Goal: Check status: Check status

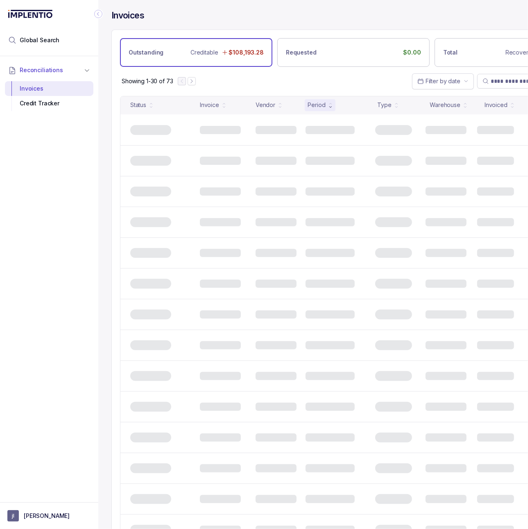
click at [48, 231] on div "Reconciliations Invoices Credit Tracker" at bounding box center [49, 276] width 98 height 441
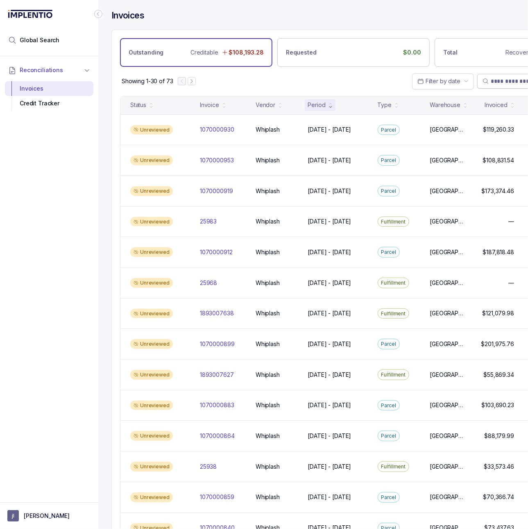
click at [494, 85] on input "search" at bounding box center [535, 81] width 89 height 8
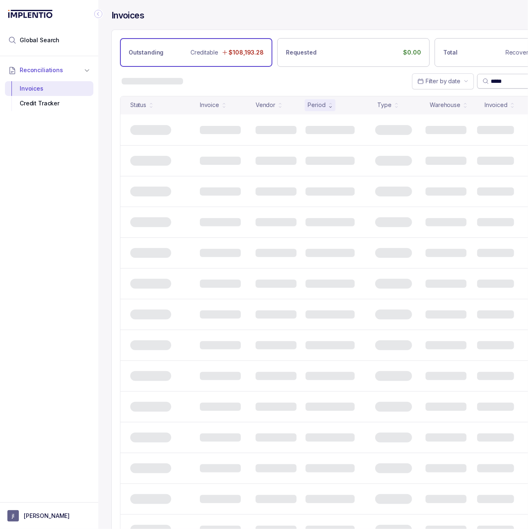
type input "*****"
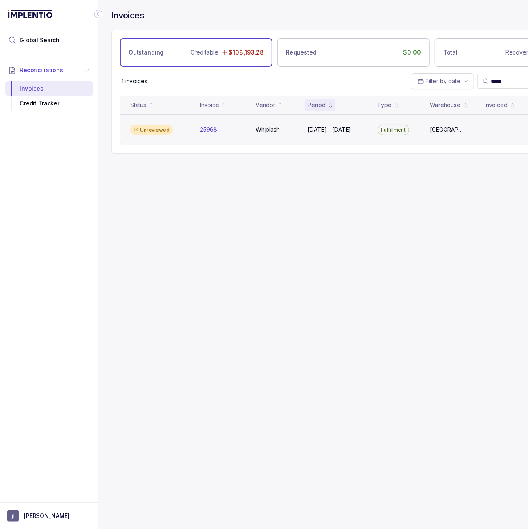
click at [348, 137] on div "Unreviewed 25968 25968 Whiplash Whiplash Aug 11 - Aug 25, 2025 Aug 11 - Aug 25,…" at bounding box center [353, 129] width 466 height 31
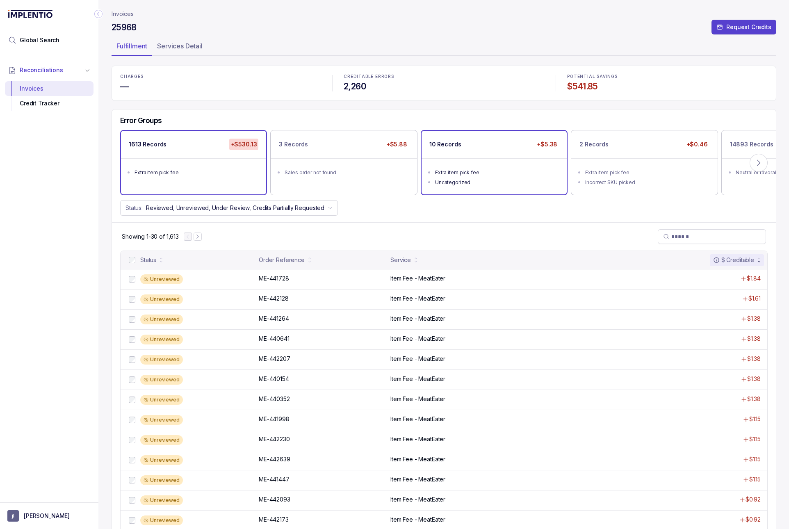
click at [484, 136] on div "10 Records +$5.38" at bounding box center [493, 144] width 145 height 27
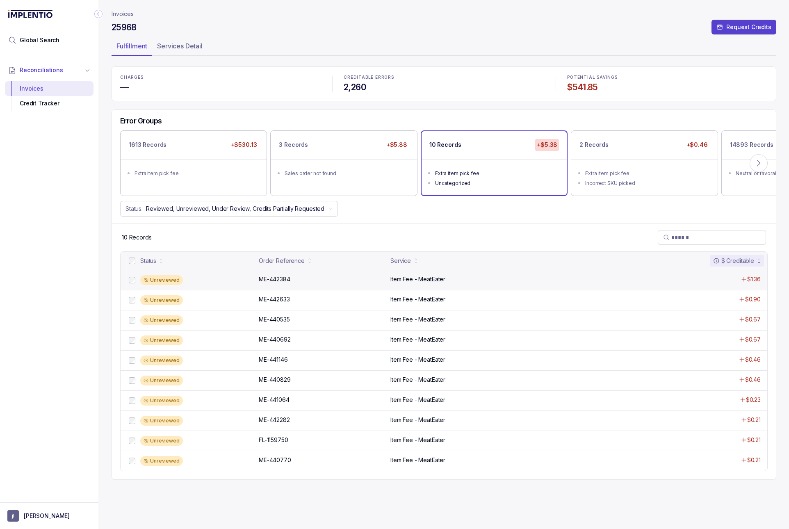
click at [344, 275] on div "Unreviewed ME-442384 ME-442384 Item Fee - MeatEater $1.36" at bounding box center [443, 280] width 646 height 20
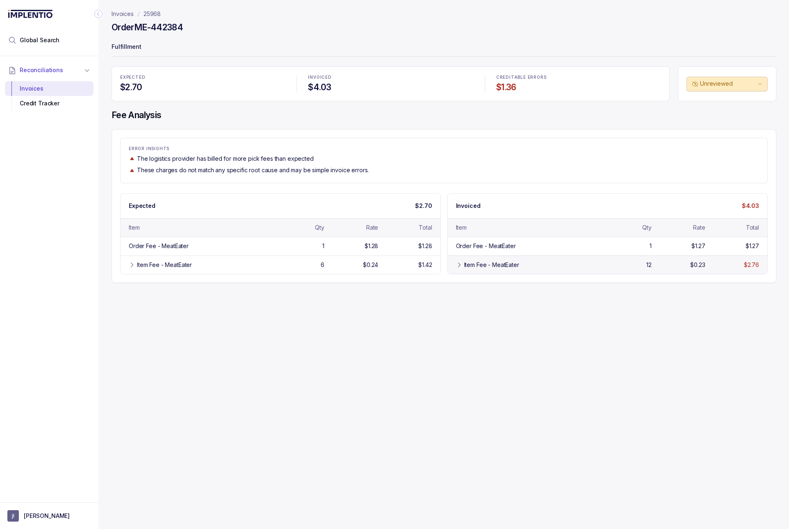
click at [456, 262] on div "Item Fee - MeatEater" at bounding box center [527, 265] width 142 height 8
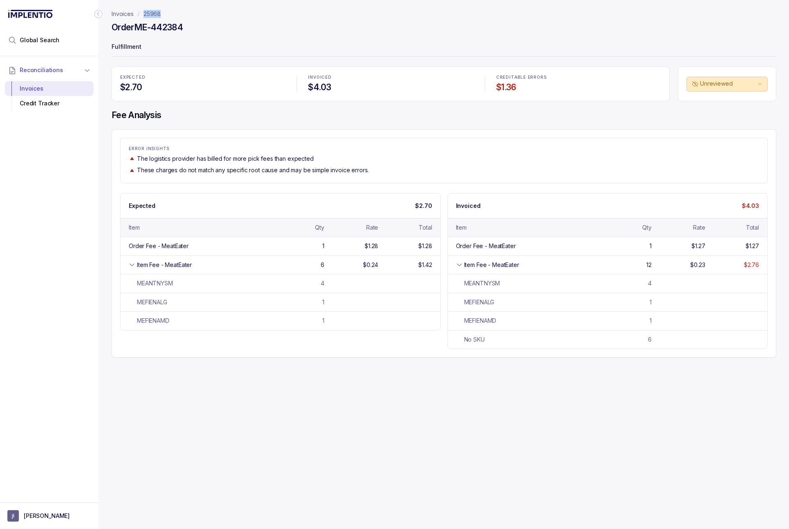
drag, startPoint x: 173, startPoint y: 17, endPoint x: 138, endPoint y: 17, distance: 35.2
click at [138, 17] on nav "Invoices 25968" at bounding box center [443, 14] width 664 height 8
copy p "25968"
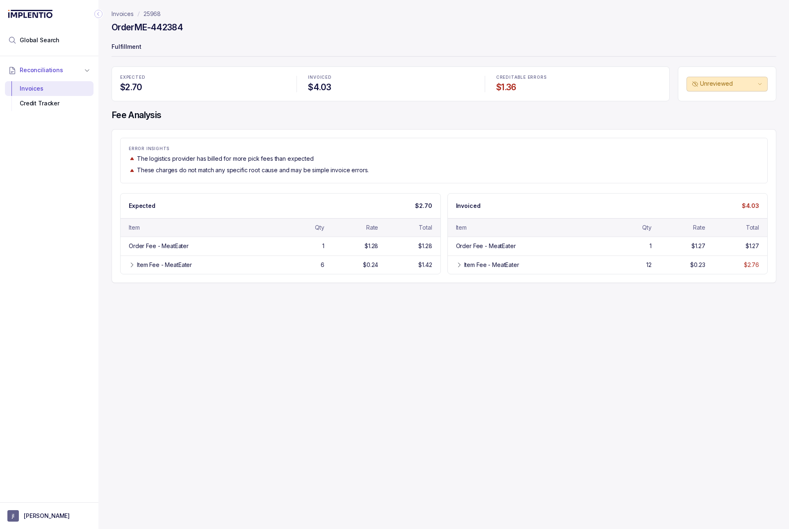
click at [152, 12] on p "25968" at bounding box center [151, 14] width 17 height 8
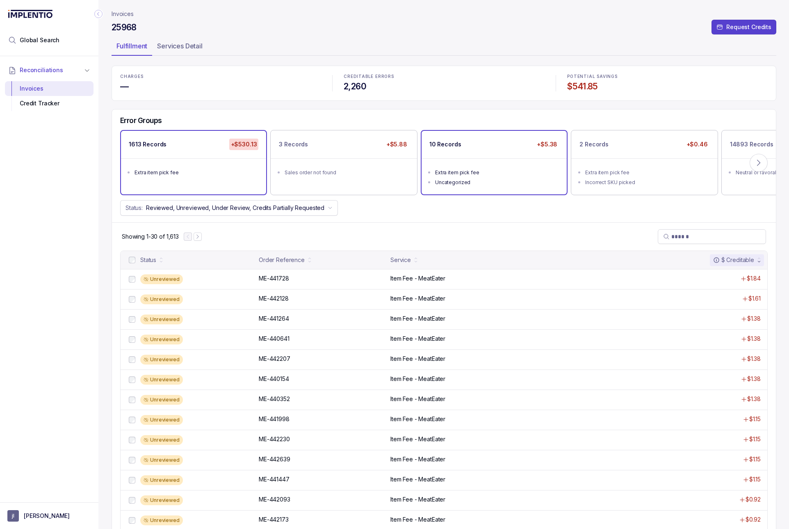
click at [471, 170] on div "Extra item pick fee" at bounding box center [496, 172] width 123 height 8
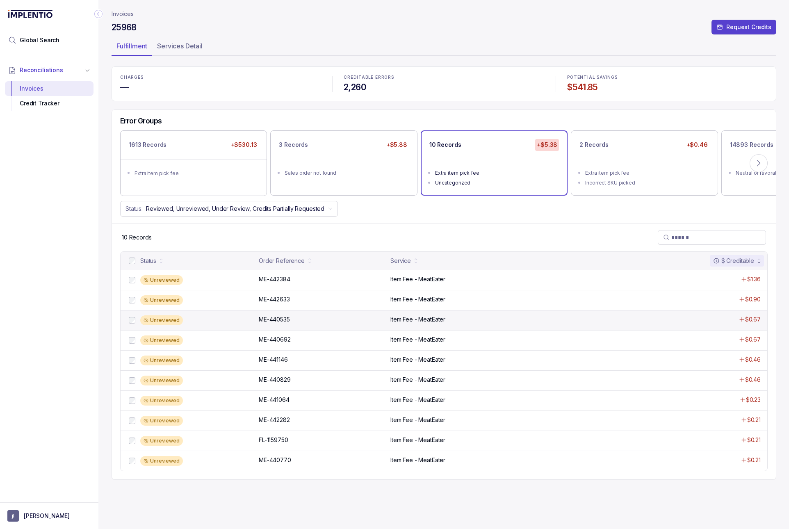
click at [332, 316] on div "Unreviewed ME-440535 ME-440535 Item Fee - MeatEater $0.67" at bounding box center [443, 320] width 646 height 20
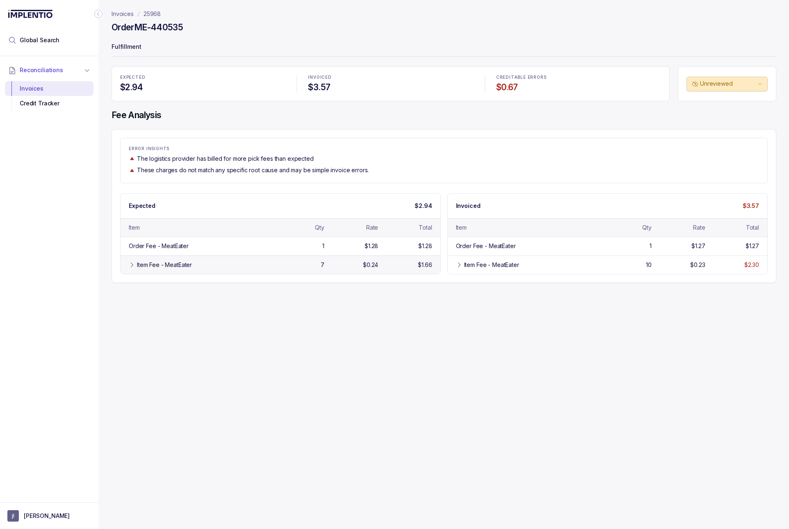
click at [397, 268] on div "$1.66" at bounding box center [406, 265] width 50 height 8
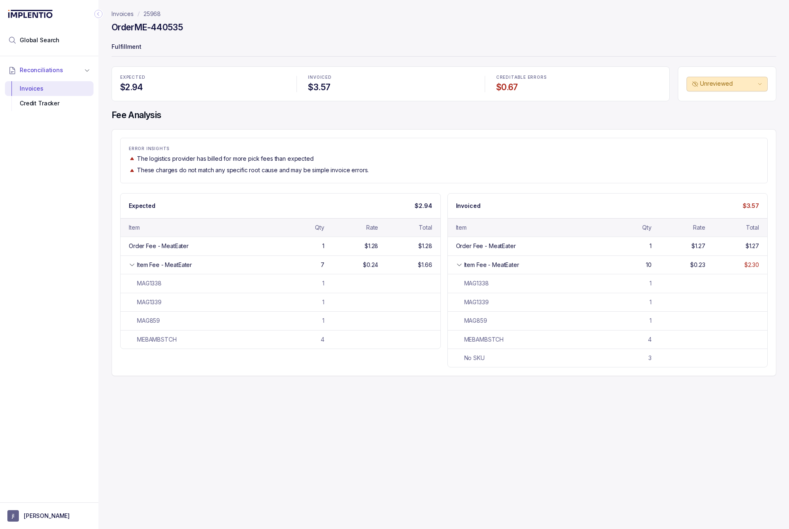
click at [147, 13] on p "25968" at bounding box center [151, 14] width 17 height 8
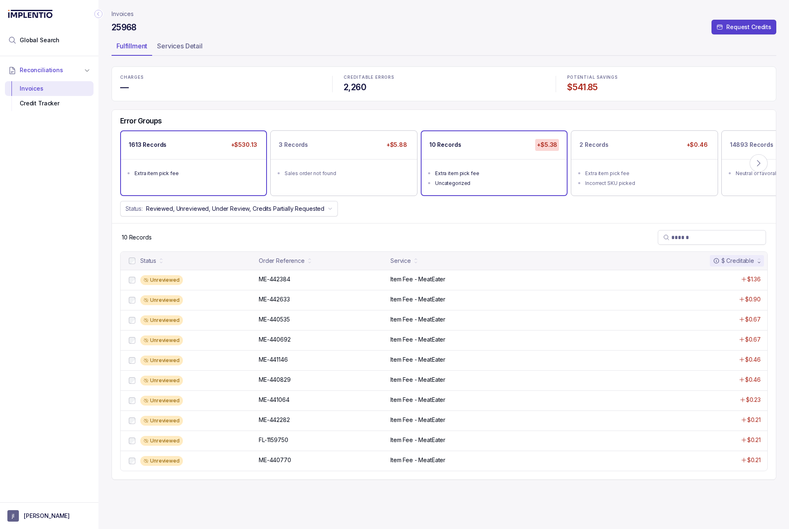
click at [225, 159] on ul "Extra item pick fee" at bounding box center [193, 172] width 145 height 26
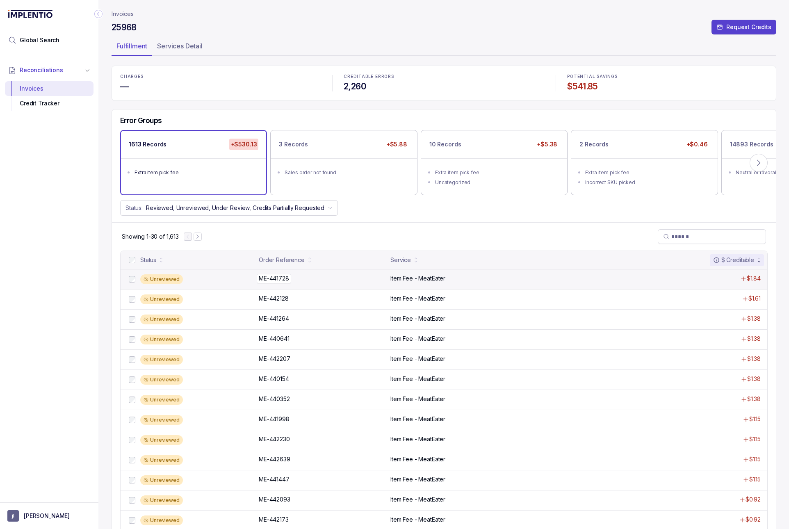
click at [306, 282] on div "ME-441728 ME-441728" at bounding box center [322, 278] width 127 height 8
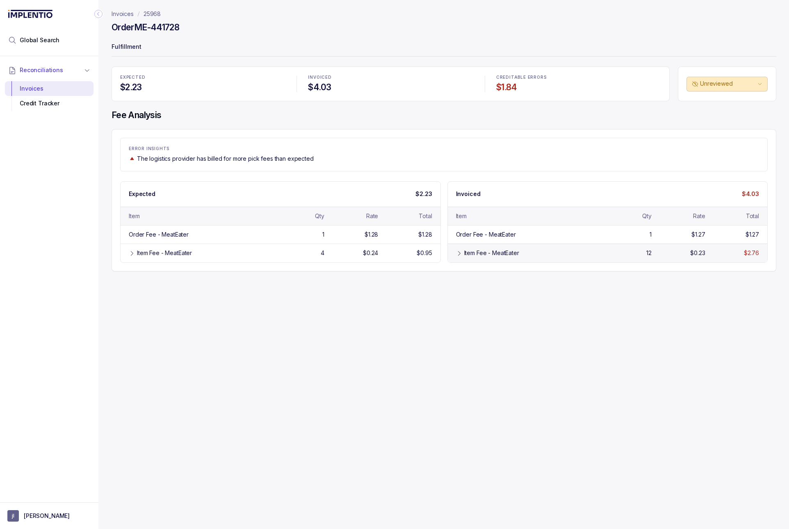
click at [452, 256] on div "Item Fee - MeatEater 12 $0.23 $2.76" at bounding box center [608, 252] width 320 height 18
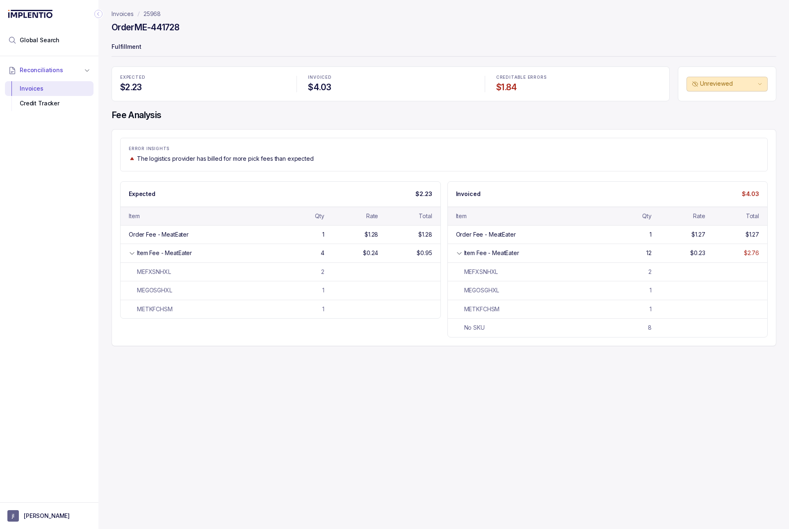
click at [150, 16] on p "25968" at bounding box center [151, 14] width 17 height 8
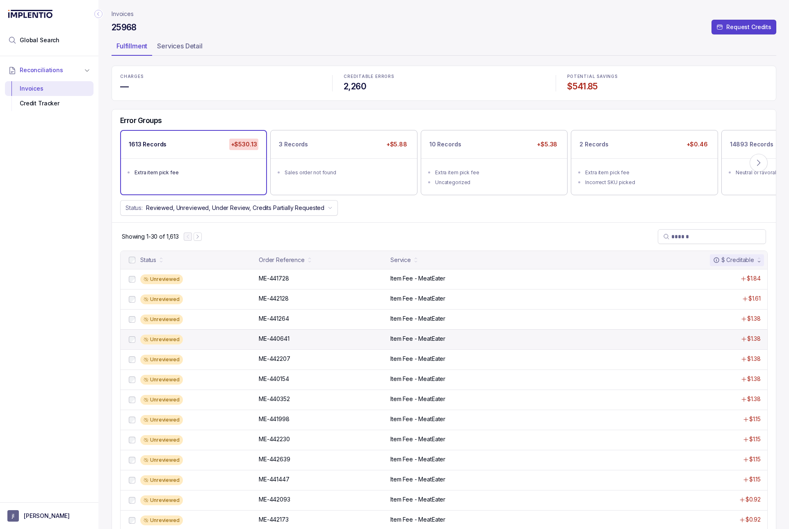
click at [209, 332] on div "Unreviewed ME-440641 ME-440641 Item Fee - MeatEater $1.38" at bounding box center [443, 339] width 646 height 20
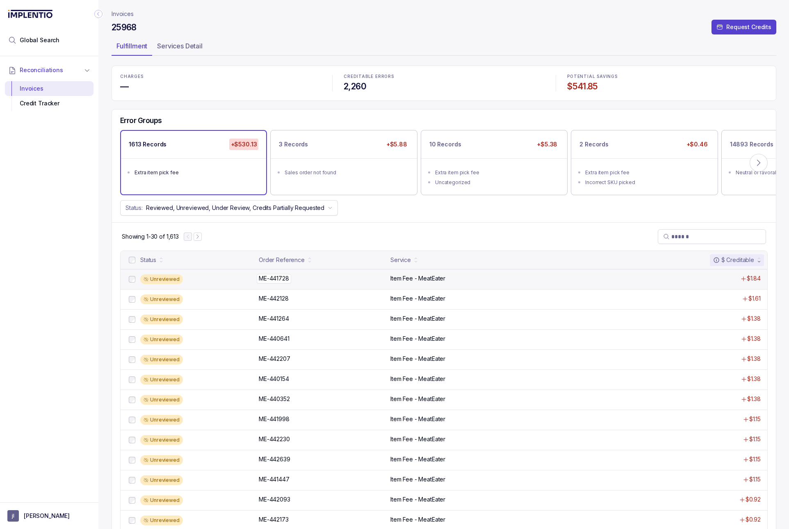
click at [271, 282] on p "ME-441728" at bounding box center [274, 278] width 34 height 9
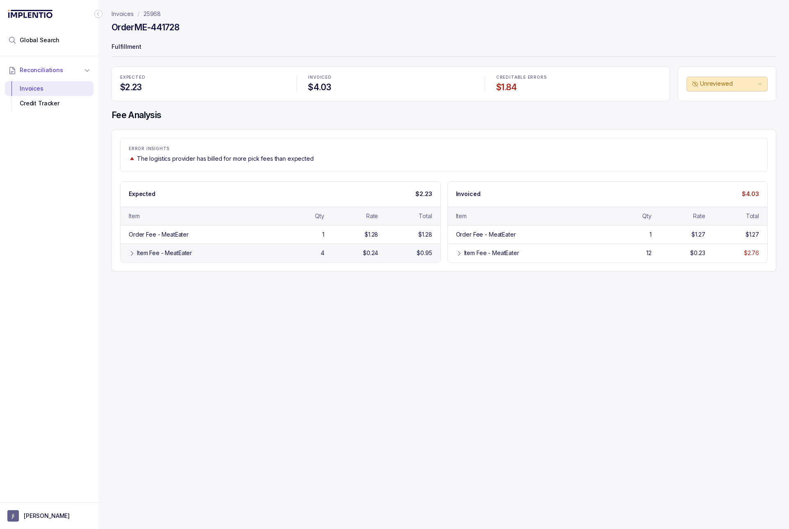
click at [219, 257] on div "Item Fee - MeatEater" at bounding box center [204, 253] width 134 height 8
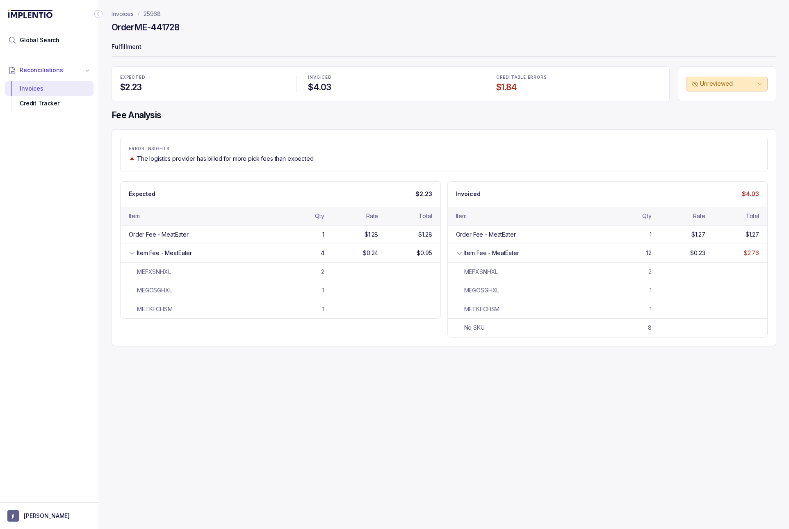
click at [156, 14] on p "25968" at bounding box center [151, 14] width 17 height 8
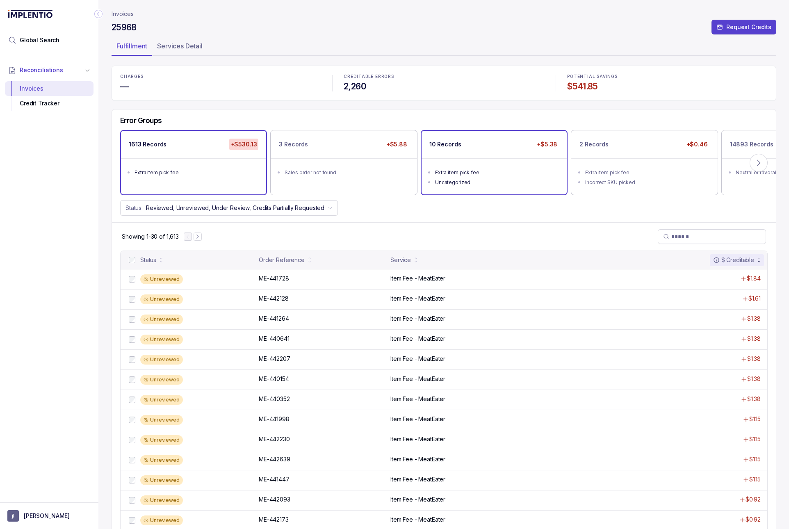
click at [532, 183] on div "Uncategorized" at bounding box center [496, 182] width 123 height 8
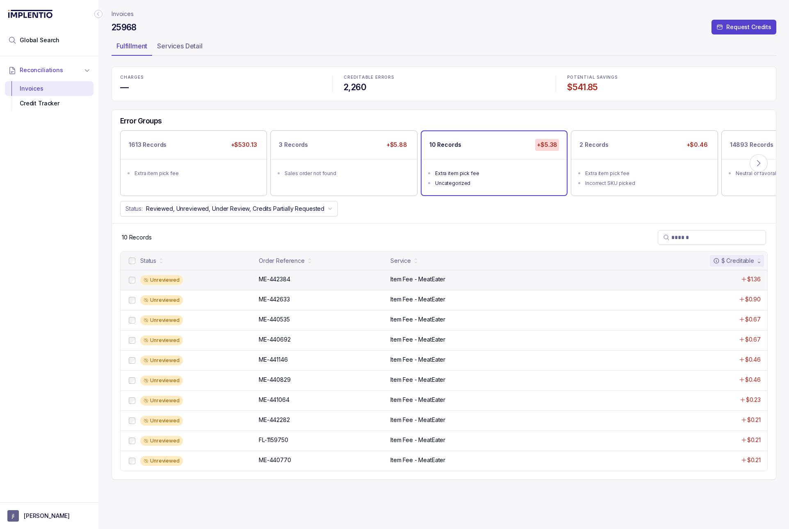
click at [324, 287] on div "Unreviewed ME-442384 ME-442384 Item Fee - MeatEater $1.36" at bounding box center [443, 280] width 646 height 20
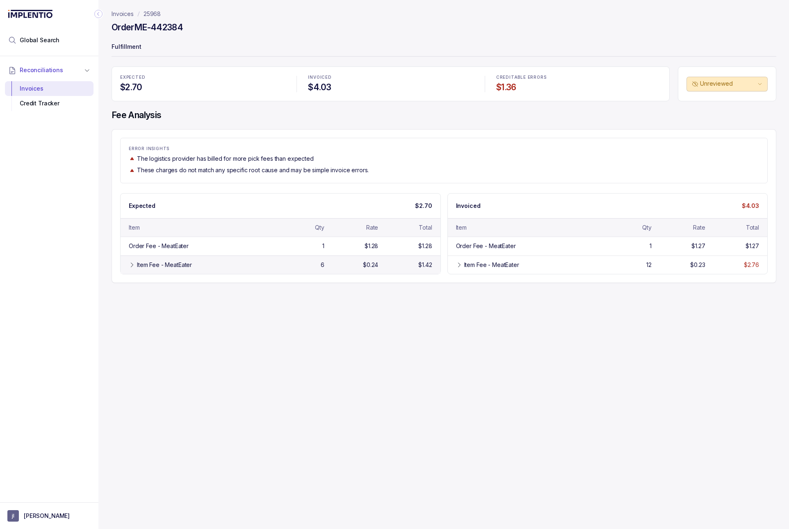
click at [303, 259] on div "Item Fee - MeatEater 6 $0.24 $1.42" at bounding box center [280, 264] width 320 height 18
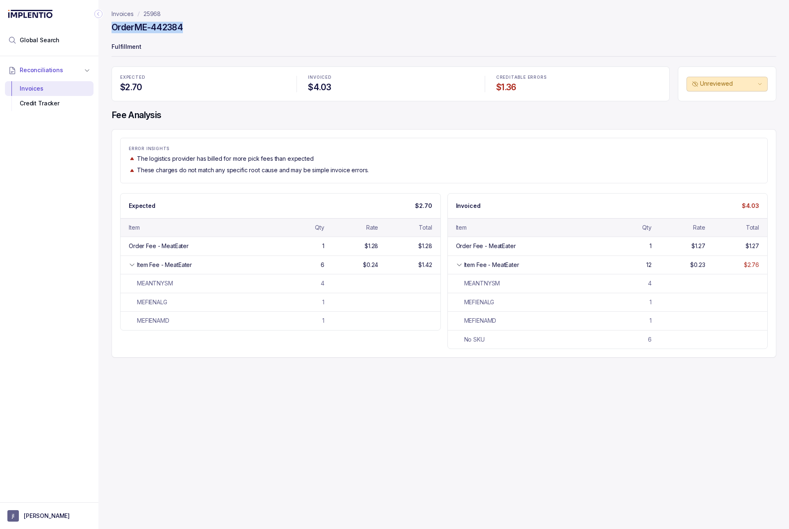
drag, startPoint x: 189, startPoint y: 30, endPoint x: 108, endPoint y: 30, distance: 80.7
click at [108, 30] on div "Invoices 25968 Order ME-442384 Fulfillment EXPECTED $2.70 INVOICED $4.03 CREDIT…" at bounding box center [440, 264] width 684 height 529
copy h4 "Order ME-442384"
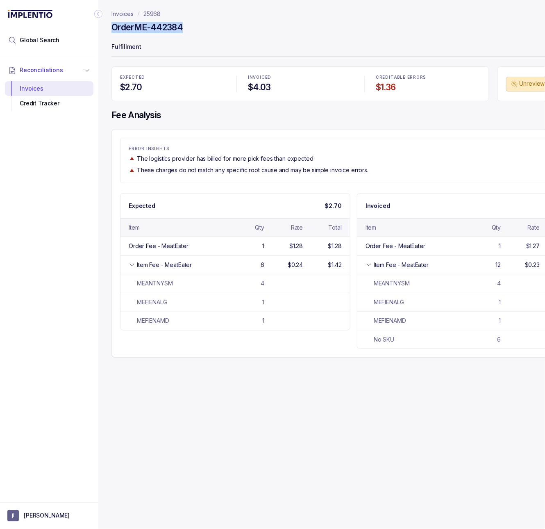
click at [211, 20] on header "Invoices 25968 Order ME-442384 Fulfillment" at bounding box center [353, 33] width 484 height 66
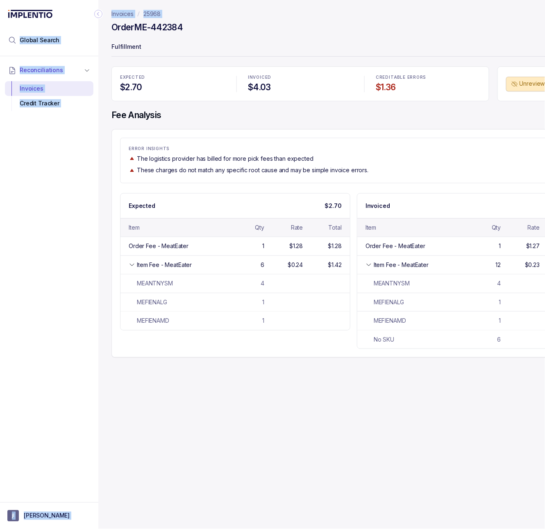
drag, startPoint x: 198, startPoint y: 21, endPoint x: 117, endPoint y: 23, distance: 80.8
click at [114, 23] on div "Order ME-442384" at bounding box center [353, 28] width 484 height 15
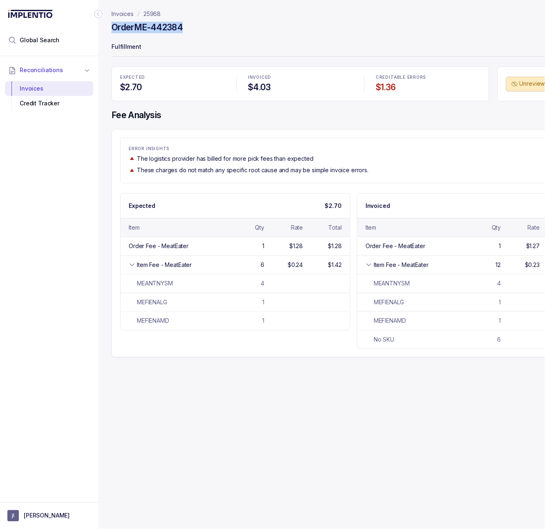
drag, startPoint x: 185, startPoint y: 32, endPoint x: 105, endPoint y: 28, distance: 80.0
click at [105, 28] on div "Invoices 25968 Order ME-442384 Fulfillment EXPECTED $2.70 INVOICED $4.03 CREDIT…" at bounding box center [350, 264] width 504 height 529
copy h4 "Order ME-442384"
click at [186, 27] on div "Order ME-442384" at bounding box center [353, 28] width 484 height 15
copy h4 "ME-442384"
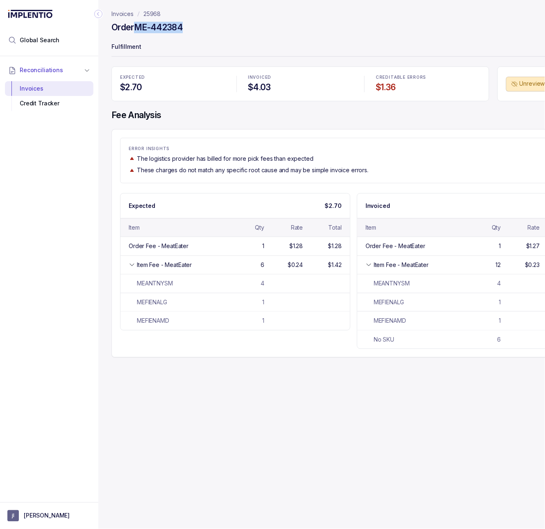
drag, startPoint x: 191, startPoint y: 27, endPoint x: 136, endPoint y: 27, distance: 54.5
click at [136, 27] on div "Order ME-442384" at bounding box center [353, 28] width 484 height 15
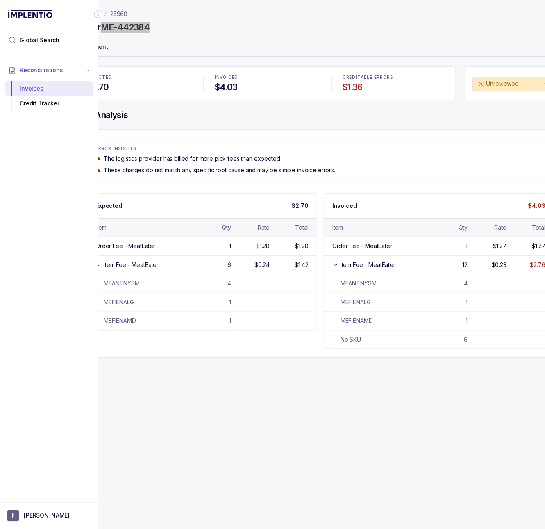
scroll to position [0, 35]
click at [98, 13] on icon "Collapse Icon" at bounding box center [98, 14] width 8 height 8
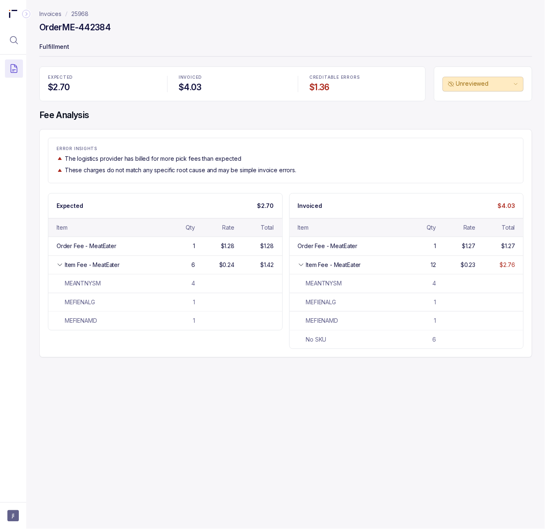
scroll to position [0, 0]
click at [84, 12] on p "25968" at bounding box center [79, 14] width 17 height 8
click at [83, 8] on header "Invoices 25968 Order ME-442384 Fulfillment" at bounding box center [285, 33] width 493 height 66
click at [80, 12] on p "25968" at bounding box center [79, 14] width 17 height 8
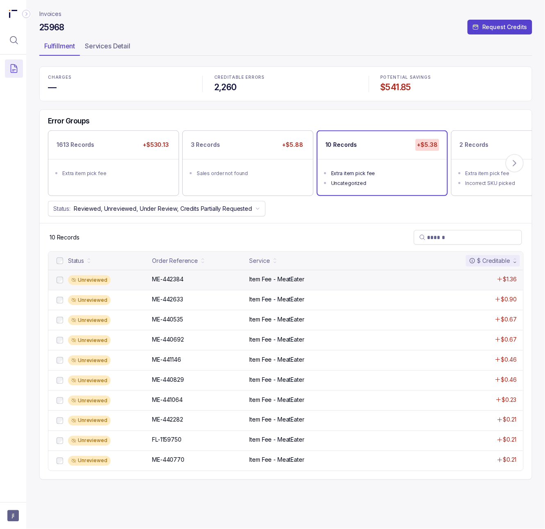
click at [204, 285] on div "Unreviewed ME-442384 ME-442384 Item Fee - MeatEater $1.36" at bounding box center [285, 280] width 475 height 20
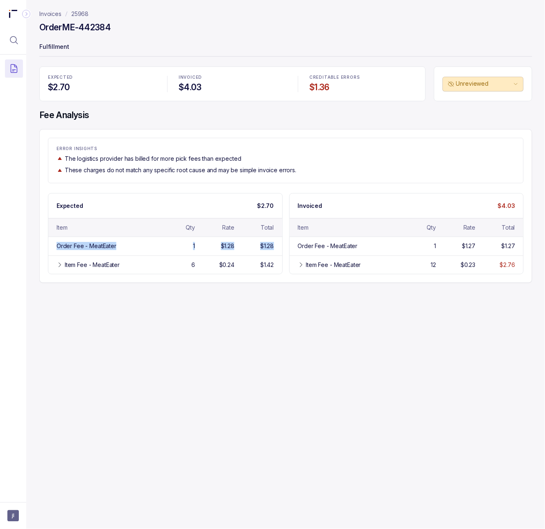
drag, startPoint x: 276, startPoint y: 248, endPoint x: 36, endPoint y: 249, distance: 240.2
click at [36, 249] on div "Invoices 25968 Order ME-442384 Fulfillment EXPECTED $2.70 INVOICED $4.03 CREDIT…" at bounding box center [282, 264] width 513 height 529
click at [346, 263] on div "Item Fee - MeatEater" at bounding box center [333, 265] width 55 height 8
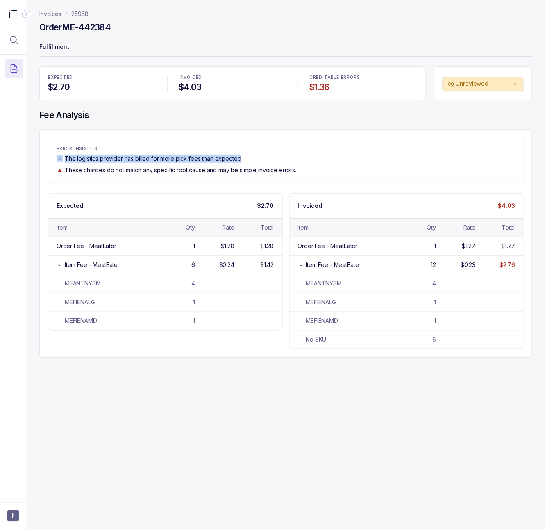
drag, startPoint x: 245, startPoint y: 158, endPoint x: 55, endPoint y: 159, distance: 189.4
click at [55, 159] on div "ERROR INSIGHTS The logistics provider has billed for more pick fees than expect…" at bounding box center [285, 160] width 475 height 28
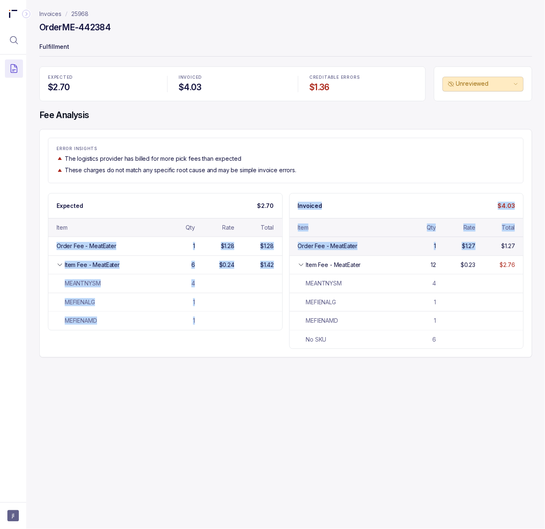
drag, startPoint x: 53, startPoint y: 246, endPoint x: 492, endPoint y: 249, distance: 439.4
click at [492, 249] on div "Expected $2.70 Item Qty Rate Total Order Fee - MeatEater 1 $1.28 $1.28 Item Fee…" at bounding box center [286, 271] width 476 height 156
click at [82, 14] on p "25968" at bounding box center [79, 14] width 17 height 8
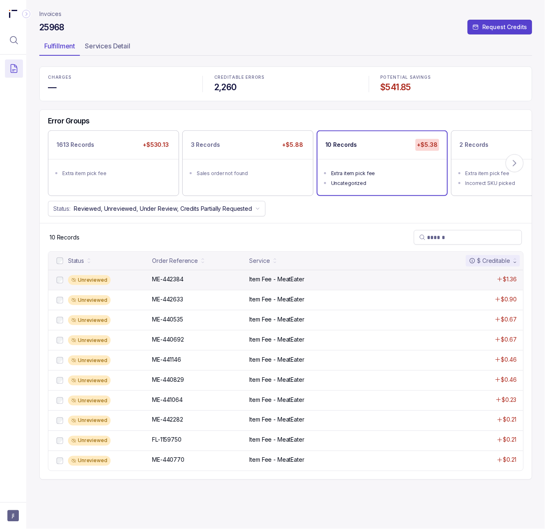
click at [284, 285] on div "Unreviewed ME-442384 ME-442384 Item Fee - MeatEater $1.36" at bounding box center [285, 280] width 475 height 20
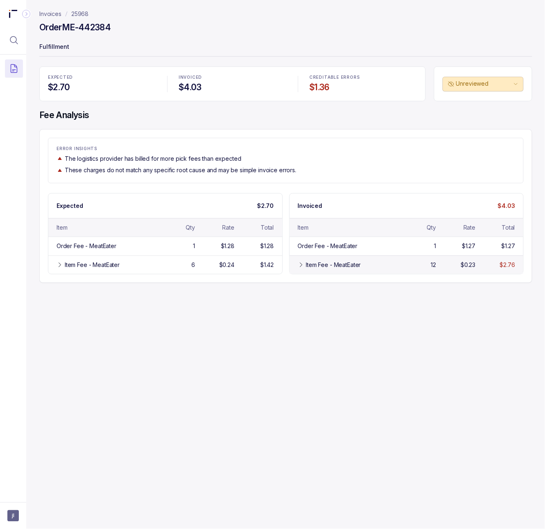
click at [308, 271] on div "Item Fee - MeatEater 12 $0.23 $2.76" at bounding box center [407, 264] width 234 height 18
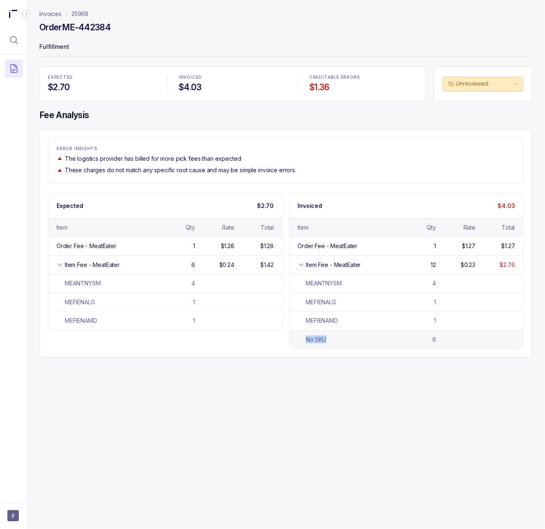
drag, startPoint x: 302, startPoint y: 341, endPoint x: 328, endPoint y: 339, distance: 26.0
click at [328, 339] on div "No SKU" at bounding box center [347, 339] width 99 height 8
drag, startPoint x: 90, startPoint y: 15, endPoint x: 70, endPoint y: 16, distance: 19.3
click at [70, 16] on nav "Invoices 25968" at bounding box center [285, 14] width 493 height 8
copy p "25968"
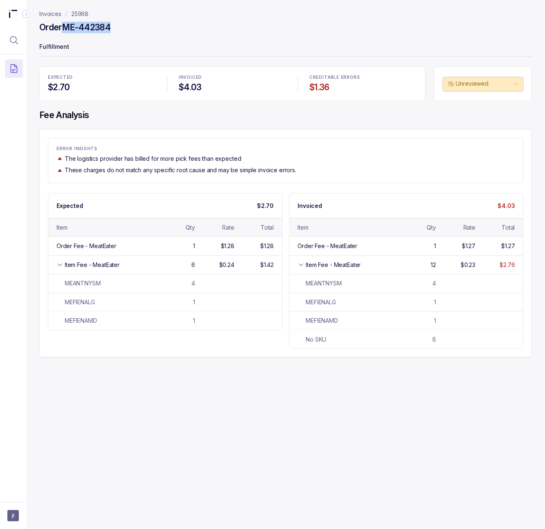
drag, startPoint x: 120, startPoint y: 29, endPoint x: 66, endPoint y: 29, distance: 54.9
click at [65, 29] on div "Order ME-442384" at bounding box center [285, 28] width 493 height 15
copy h4 "ME-442384"
copy p "25968"
drag, startPoint x: 98, startPoint y: 14, endPoint x: 72, endPoint y: 14, distance: 25.8
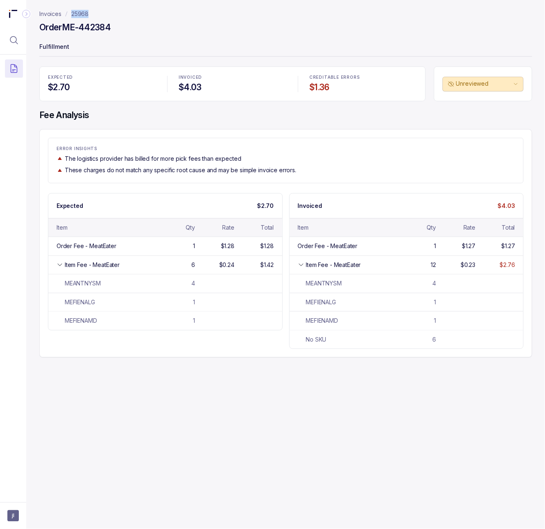
click at [72, 14] on nav "Invoices 25968" at bounding box center [285, 14] width 493 height 8
drag, startPoint x: 125, startPoint y: 29, endPoint x: 66, endPoint y: 29, distance: 58.6
click at [66, 29] on div "Order ME-442384" at bounding box center [285, 28] width 493 height 15
copy h4 "ME-442384"
click at [86, 14] on p "25968" at bounding box center [79, 14] width 17 height 8
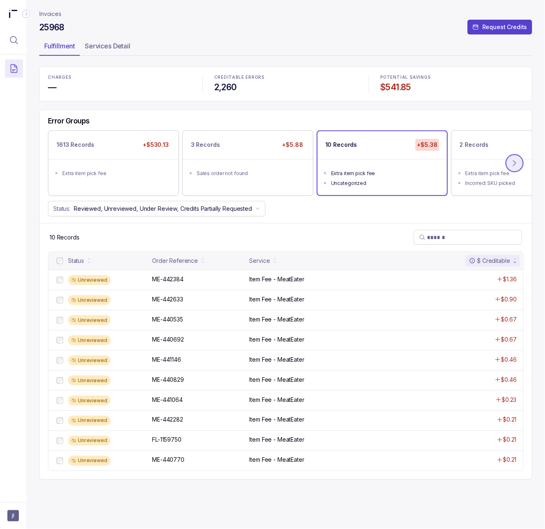
click at [511, 166] on icon at bounding box center [515, 163] width 8 height 8
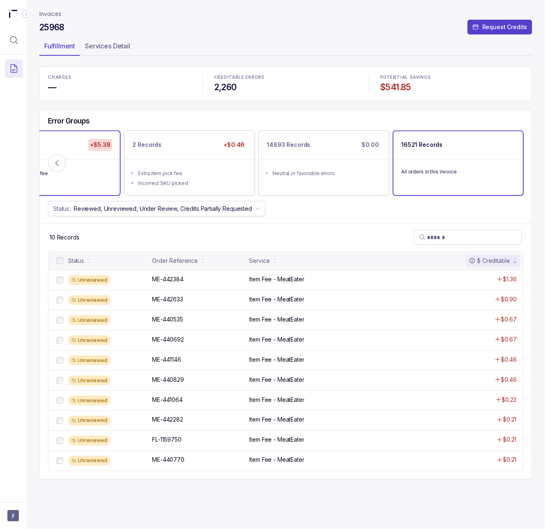
click at [509, 165] on div "All orders in this invoice" at bounding box center [459, 171] width 130 height 25
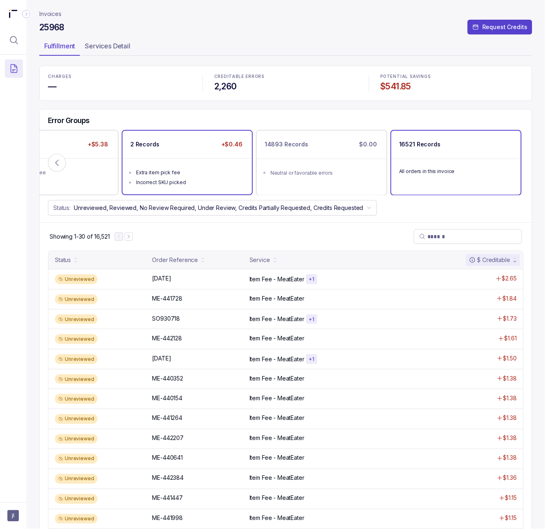
click at [150, 179] on div "Incorrect SKU picked" at bounding box center [189, 182] width 107 height 8
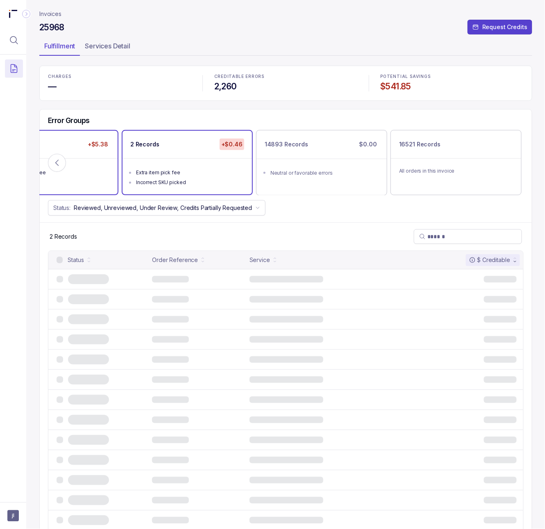
click at [80, 179] on div "Uncategorized" at bounding box center [55, 182] width 107 height 8
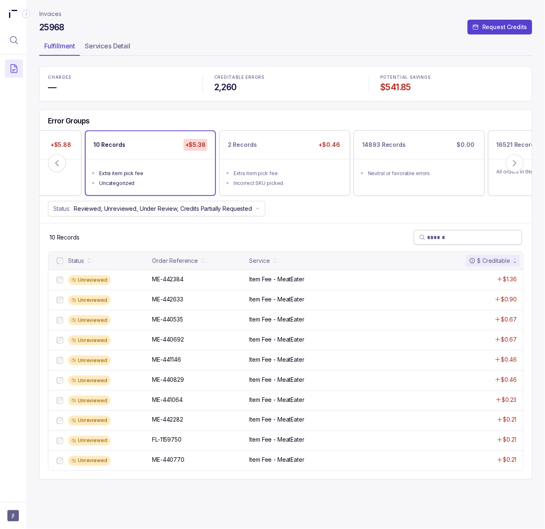
click at [485, 239] on input "search" at bounding box center [471, 237] width 89 height 8
paste input "**********"
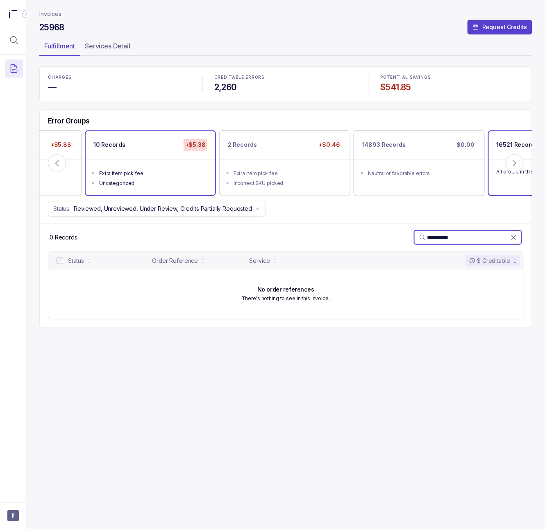
type input "**********"
click at [509, 182] on div "All orders in this invoice" at bounding box center [554, 171] width 130 height 25
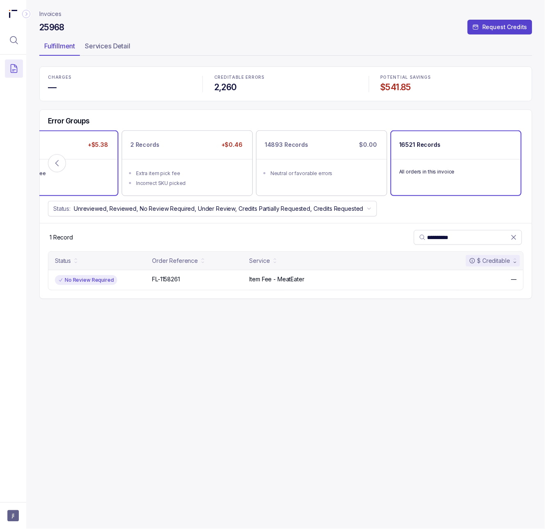
click at [100, 180] on div "Uncategorized" at bounding box center [55, 183] width 107 height 8
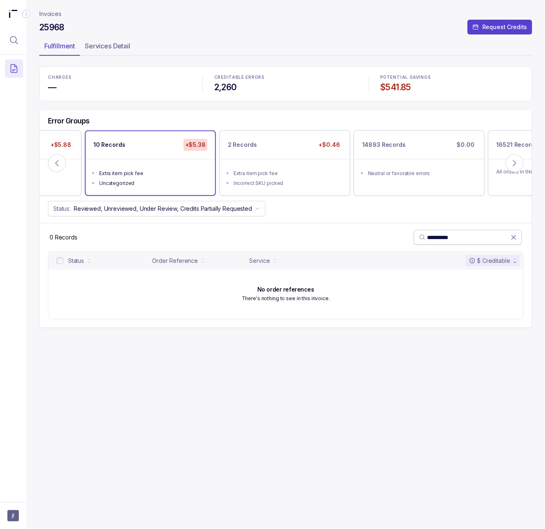
click at [513, 241] on icon at bounding box center [514, 237] width 8 height 8
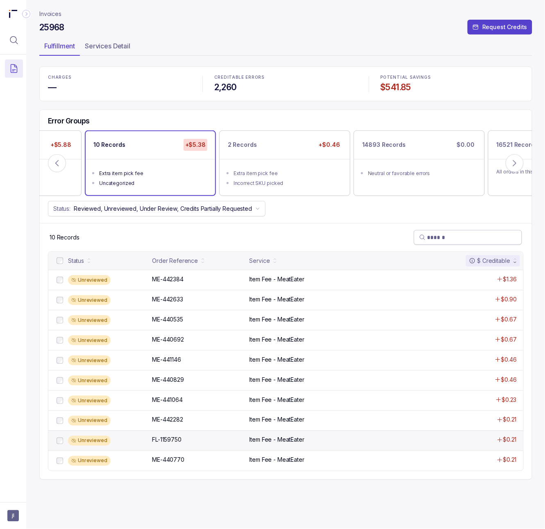
click at [91, 445] on div "Unreviewed" at bounding box center [89, 441] width 43 height 10
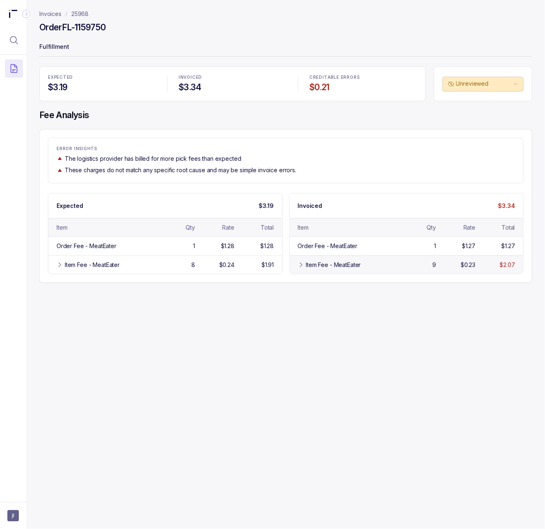
click at [303, 266] on icon at bounding box center [301, 264] width 7 height 7
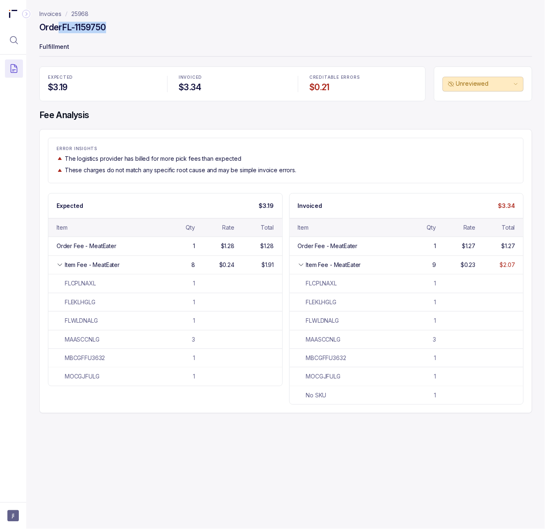
drag, startPoint x: 114, startPoint y: 26, endPoint x: 59, endPoint y: 24, distance: 54.6
click at [59, 24] on div "Order FL-1159750" at bounding box center [285, 28] width 493 height 15
copy h4 "r FL-1159750"
click at [155, 17] on nav "Invoices 25968" at bounding box center [285, 14] width 493 height 8
drag, startPoint x: 113, startPoint y: 29, endPoint x: 64, endPoint y: 26, distance: 48.4
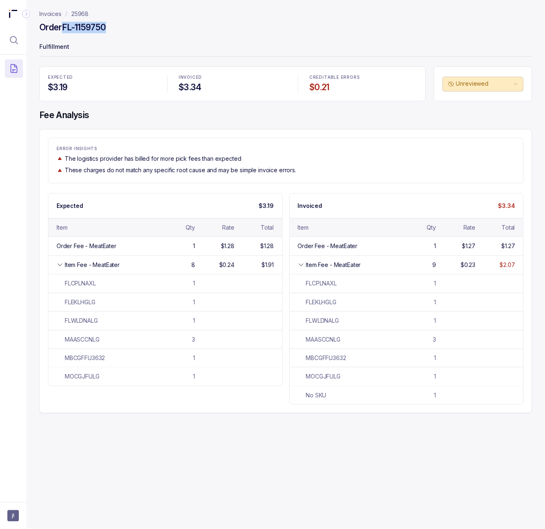
click at [64, 26] on div "Order FL-1159750" at bounding box center [285, 28] width 493 height 15
copy h4 "FL-1159750"
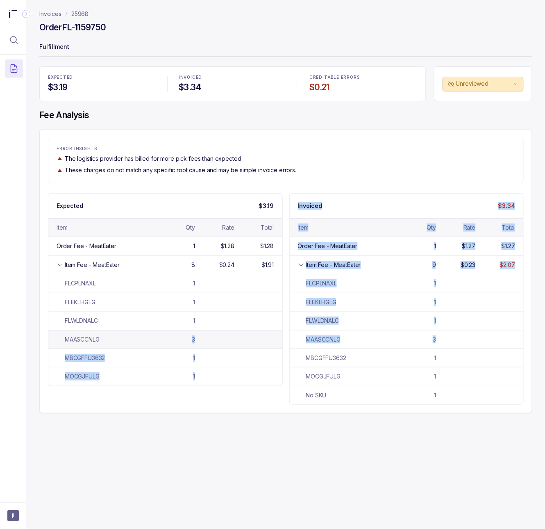
drag, startPoint x: 491, startPoint y: 342, endPoint x: 121, endPoint y: 341, distance: 370.5
click at [121, 341] on div "Expected $3.19 Item Qty Rate Total Order Fee - MeatEater 1 $1.28 $1.28 Item Fee…" at bounding box center [286, 299] width 476 height 212
click at [121, 341] on div "MAASCCNLG" at bounding box center [106, 339] width 99 height 8
drag, startPoint x: 68, startPoint y: 342, endPoint x: 438, endPoint y: 340, distance: 370.1
click at [438, 340] on div "Expected $3.19 Item Qty Rate Total Order Fee - MeatEater 1 $1.28 $1.28 Item Fee…" at bounding box center [286, 299] width 476 height 212
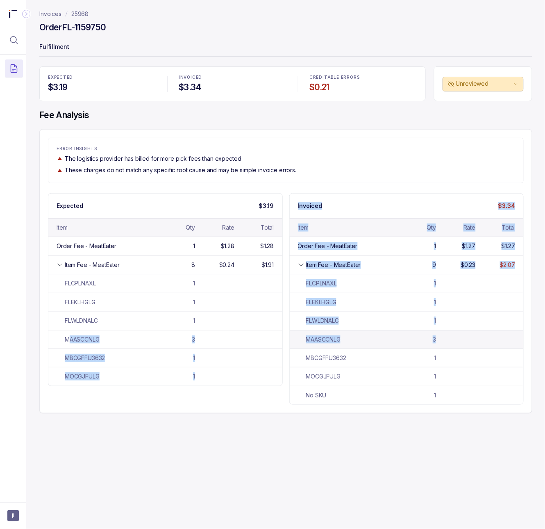
click at [435, 343] on div "MAASCCNLG 3" at bounding box center [407, 339] width 234 height 18
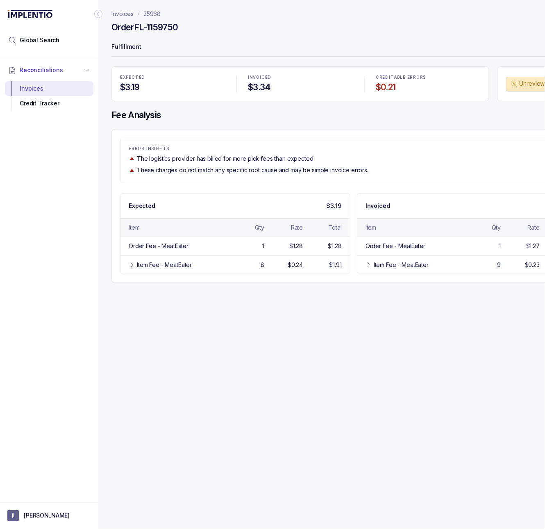
click at [98, 16] on icon "Collapse Icon" at bounding box center [98, 14] width 8 height 8
click at [154, 10] on p "25968" at bounding box center [151, 14] width 17 height 8
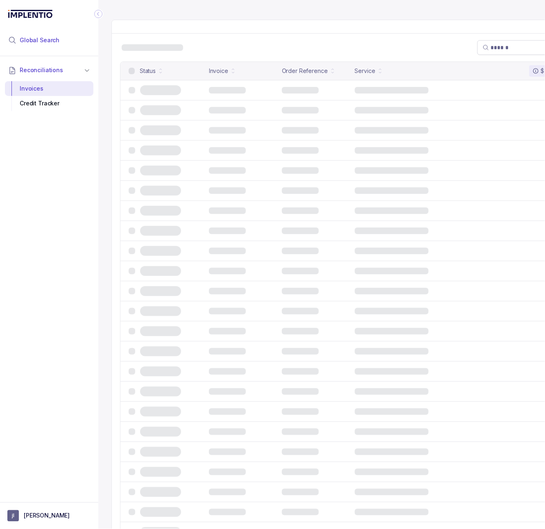
click at [29, 39] on span "Global Search" at bounding box center [40, 40] width 40 height 8
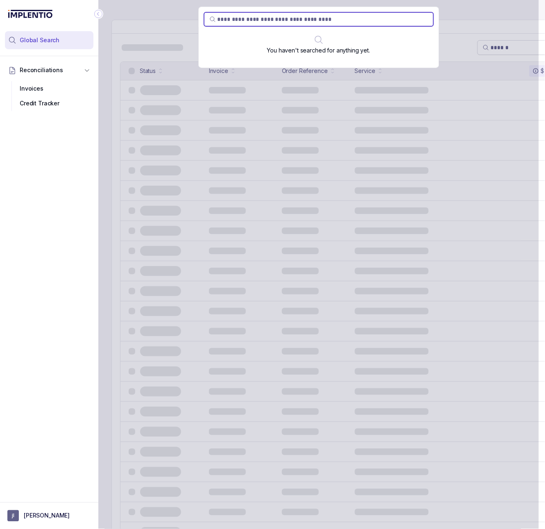
click at [23, 11] on icon at bounding box center [29, 14] width 48 height 8
click at [35, 91] on div "Invoices" at bounding box center [48, 88] width 75 height 15
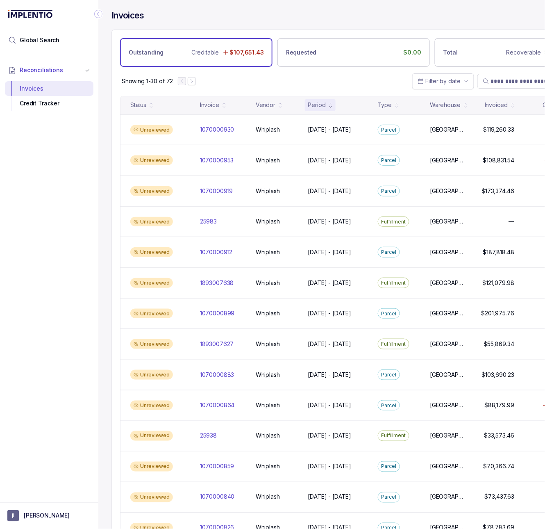
click at [228, 87] on div "Showing 1-30 of 72 Filter by date" at bounding box center [354, 81] width 484 height 29
click at [489, 84] on span at bounding box center [532, 81] width 98 height 8
click at [501, 84] on input "search" at bounding box center [535, 81] width 89 height 8
paste input "*****"
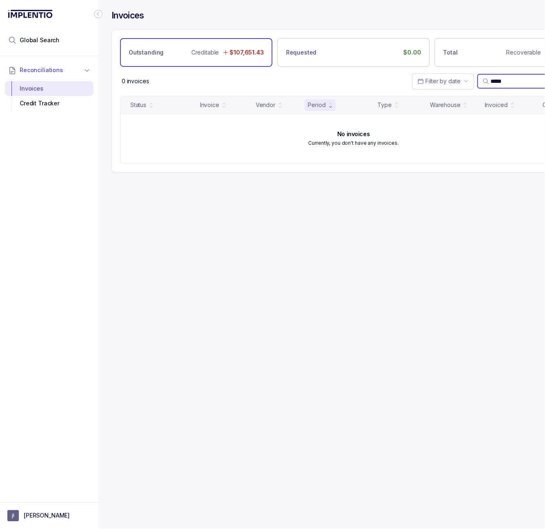
type input "*****"
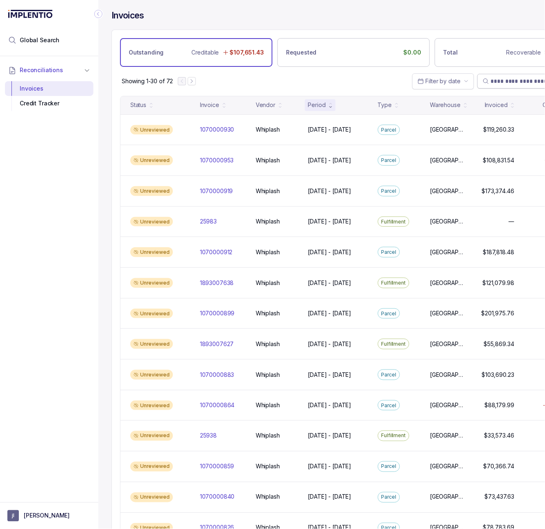
click at [509, 81] on input "search" at bounding box center [535, 81] width 89 height 8
paste input "*****"
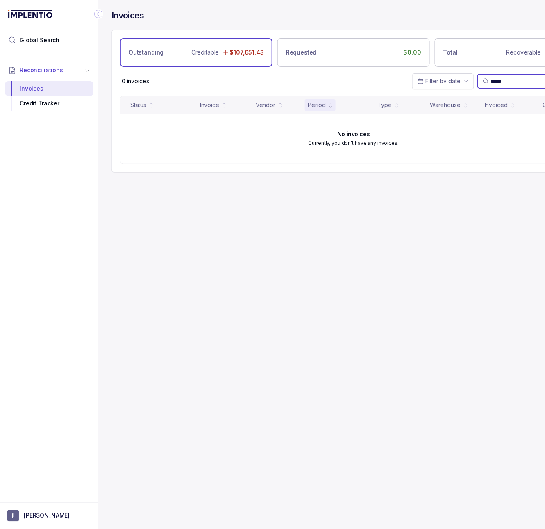
type input "*****"
